Goal: Transaction & Acquisition: Purchase product/service

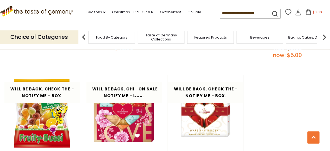
scroll to position [652, 0]
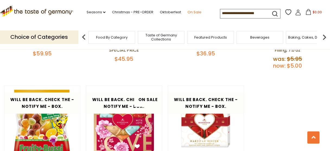
click at [196, 11] on link "On Sale" at bounding box center [195, 12] width 14 height 6
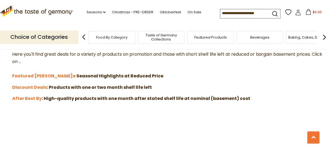
scroll to position [152, 0]
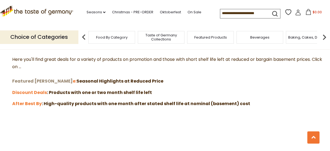
click at [37, 82] on strong "Featured [PERSON_NAME]" at bounding box center [42, 81] width 61 height 6
click at [41, 93] on strong "Discount Deals" at bounding box center [29, 92] width 35 height 6
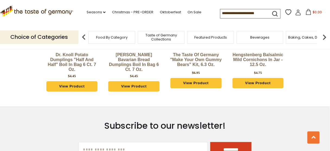
scroll to position [391, 0]
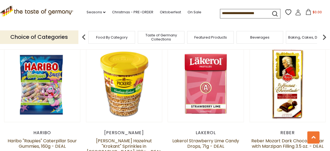
scroll to position [912, 0]
